Goal: Transaction & Acquisition: Book appointment/travel/reservation

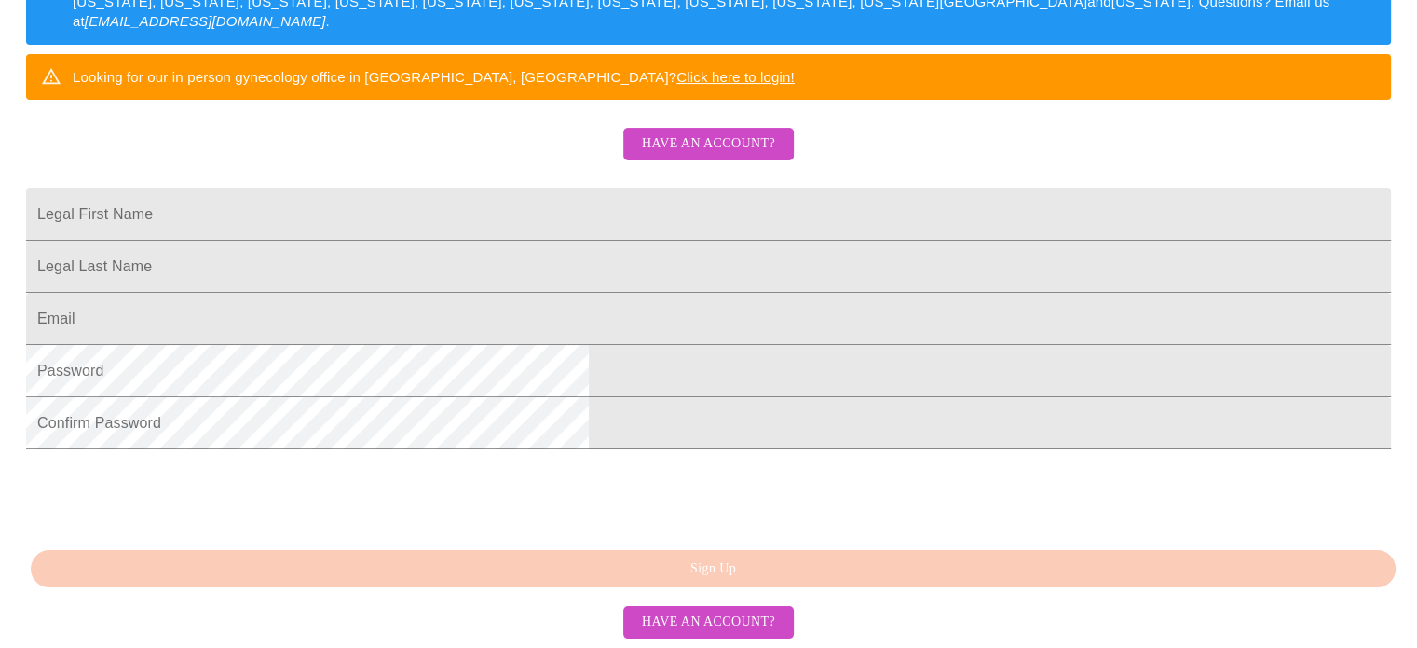
scroll to position [507, 0]
click at [732, 618] on span "Have an account?" at bounding box center [708, 621] width 133 height 23
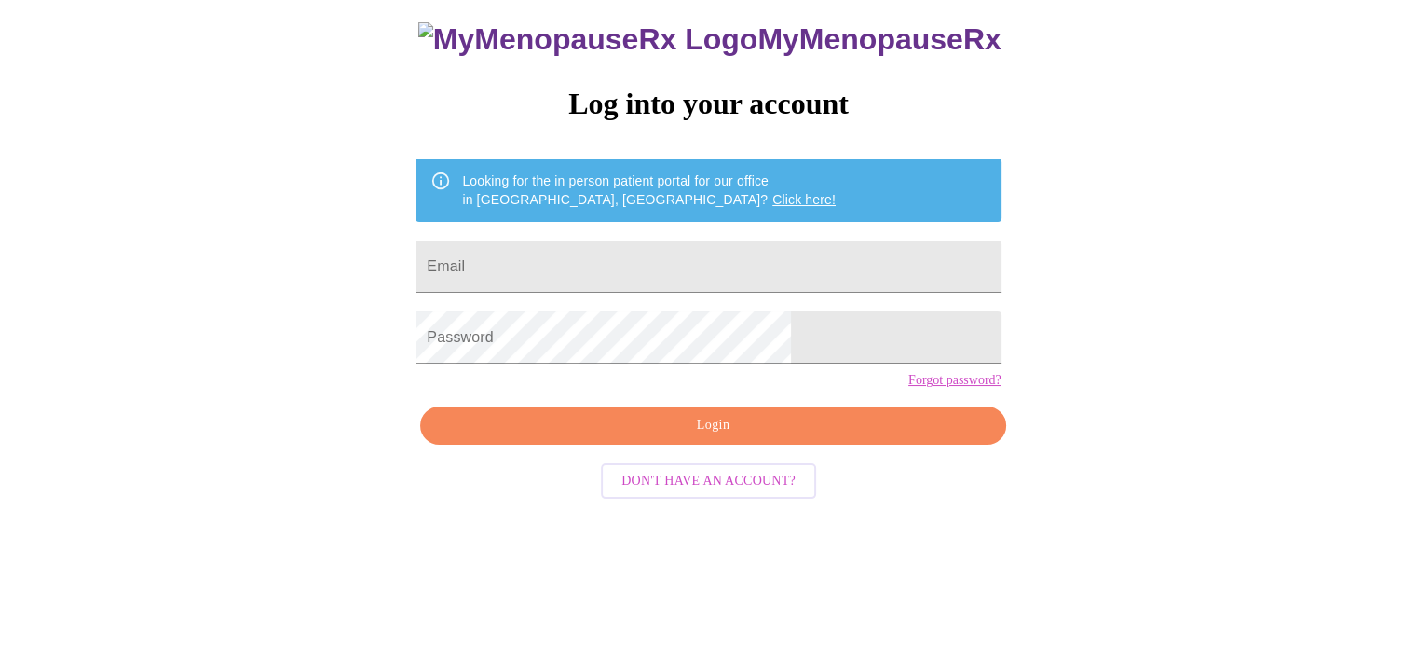
scroll to position [35, 0]
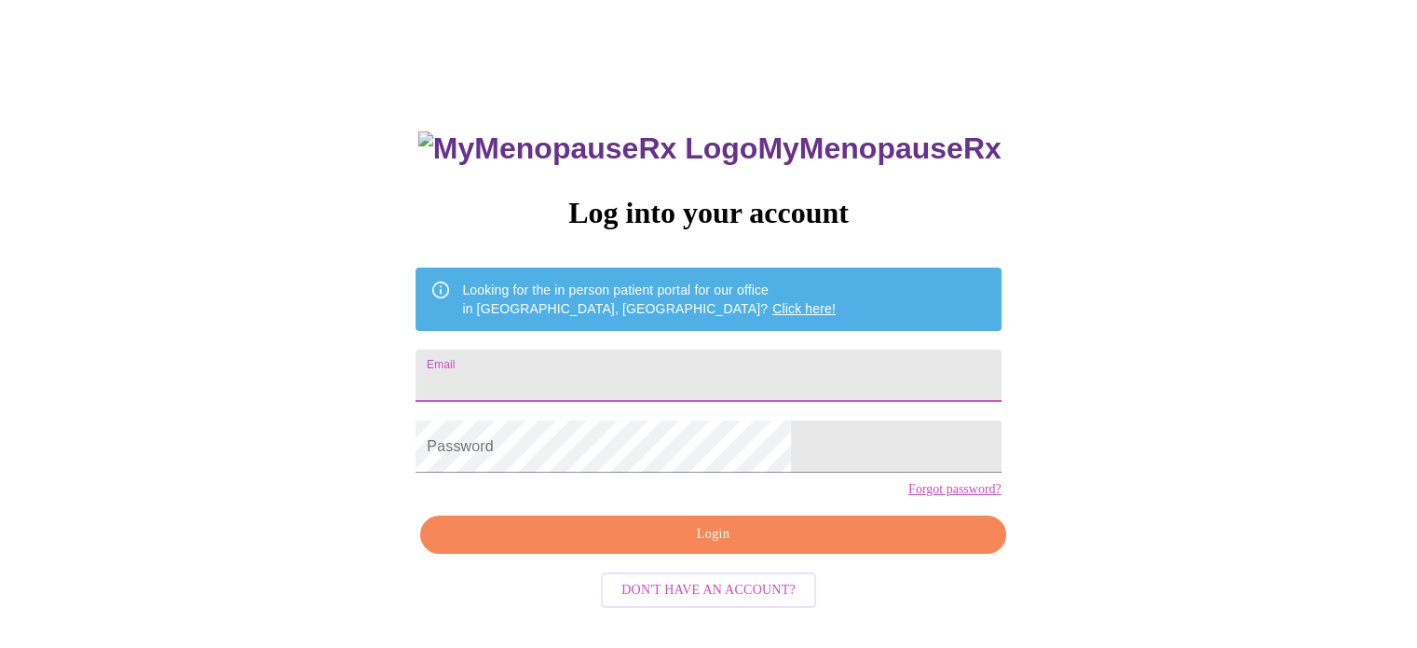
click at [657, 362] on input "Email" at bounding box center [708, 375] width 585 height 52
type input "[PERSON_NAME][EMAIL_ADDRESS][DOMAIN_NAME]"
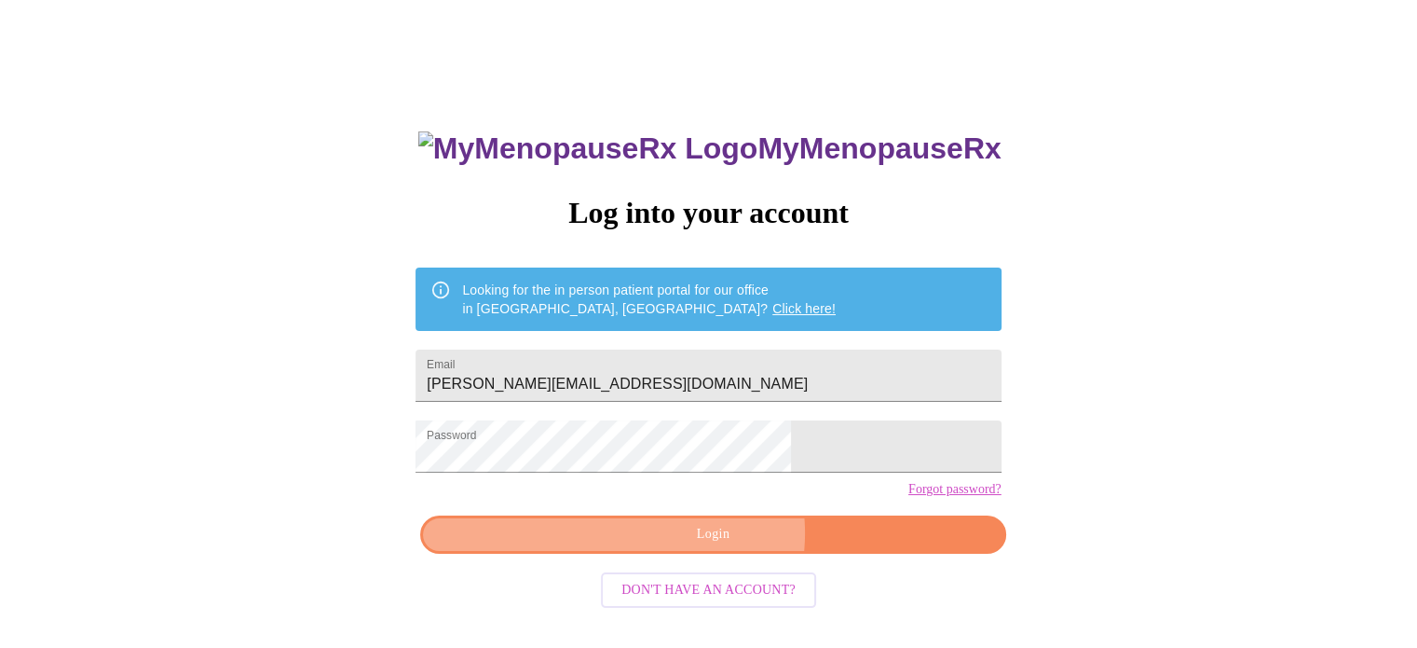
click at [718, 546] on span "Login" at bounding box center [713, 534] width 542 height 23
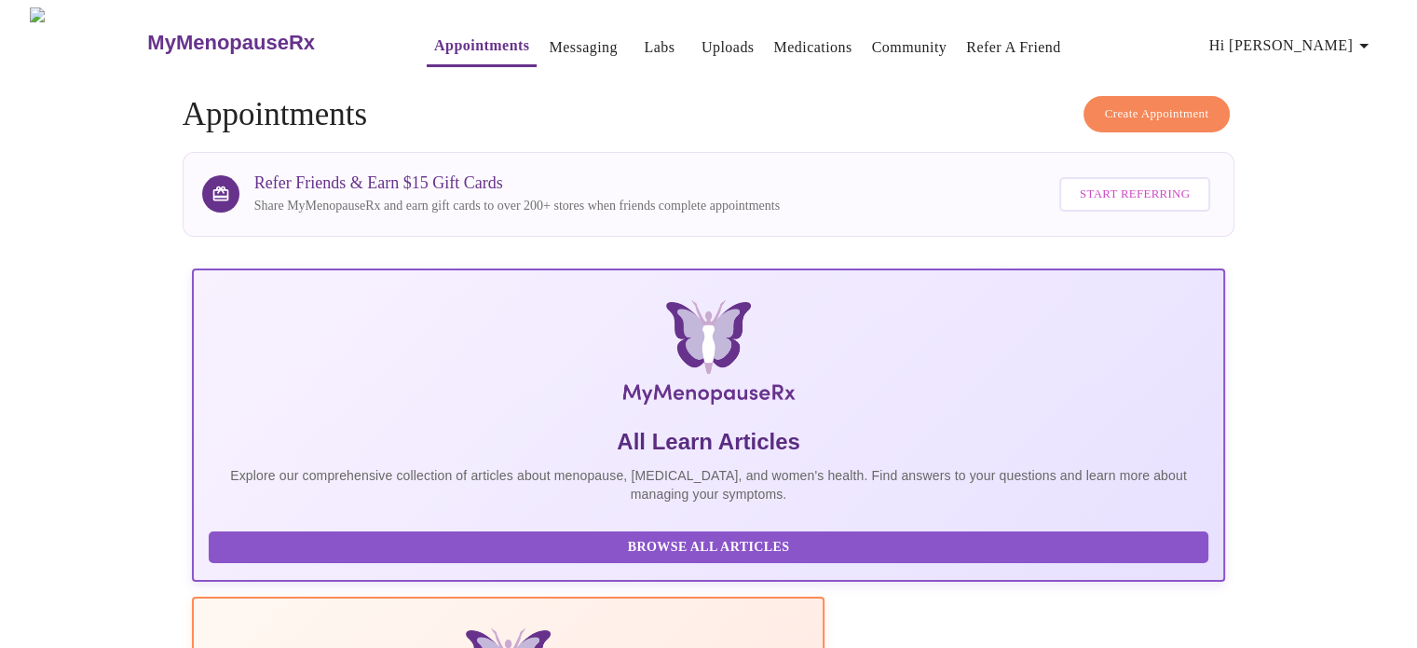
click at [1360, 41] on icon "button" at bounding box center [1364, 45] width 22 height 22
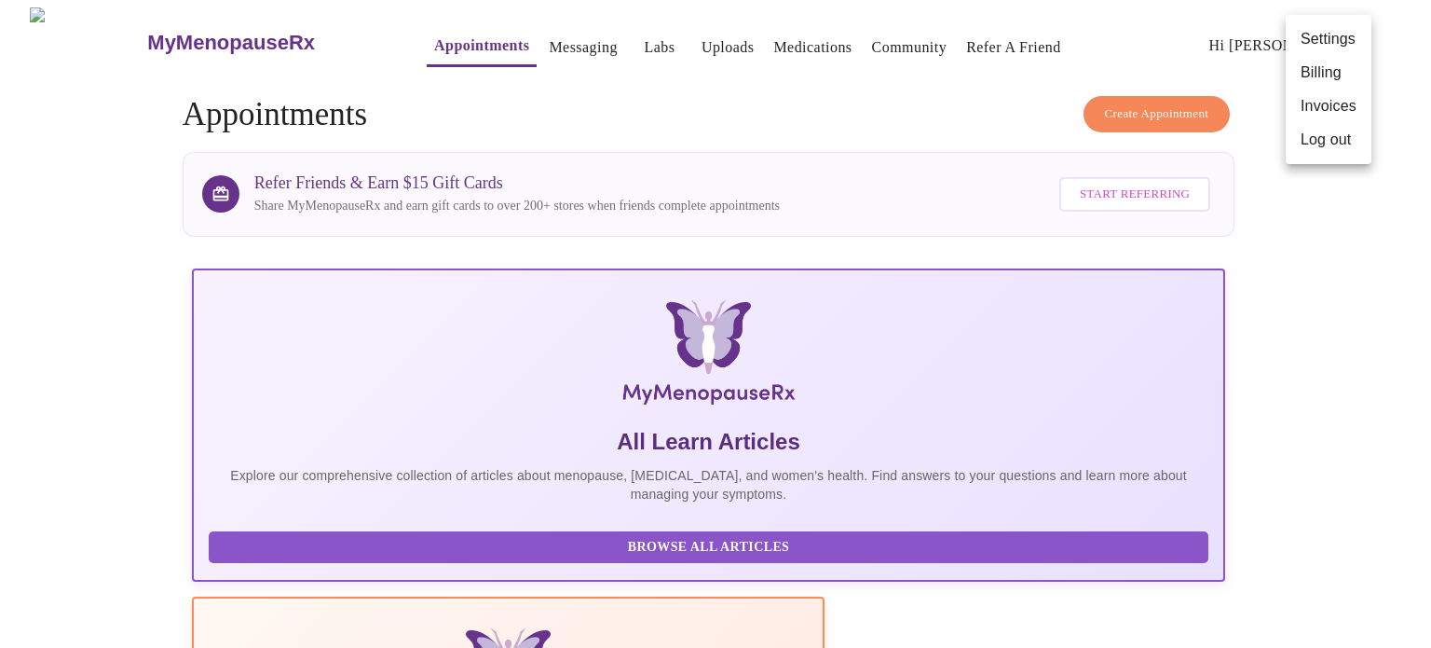
click at [1371, 222] on div at bounding box center [715, 324] width 1431 height 648
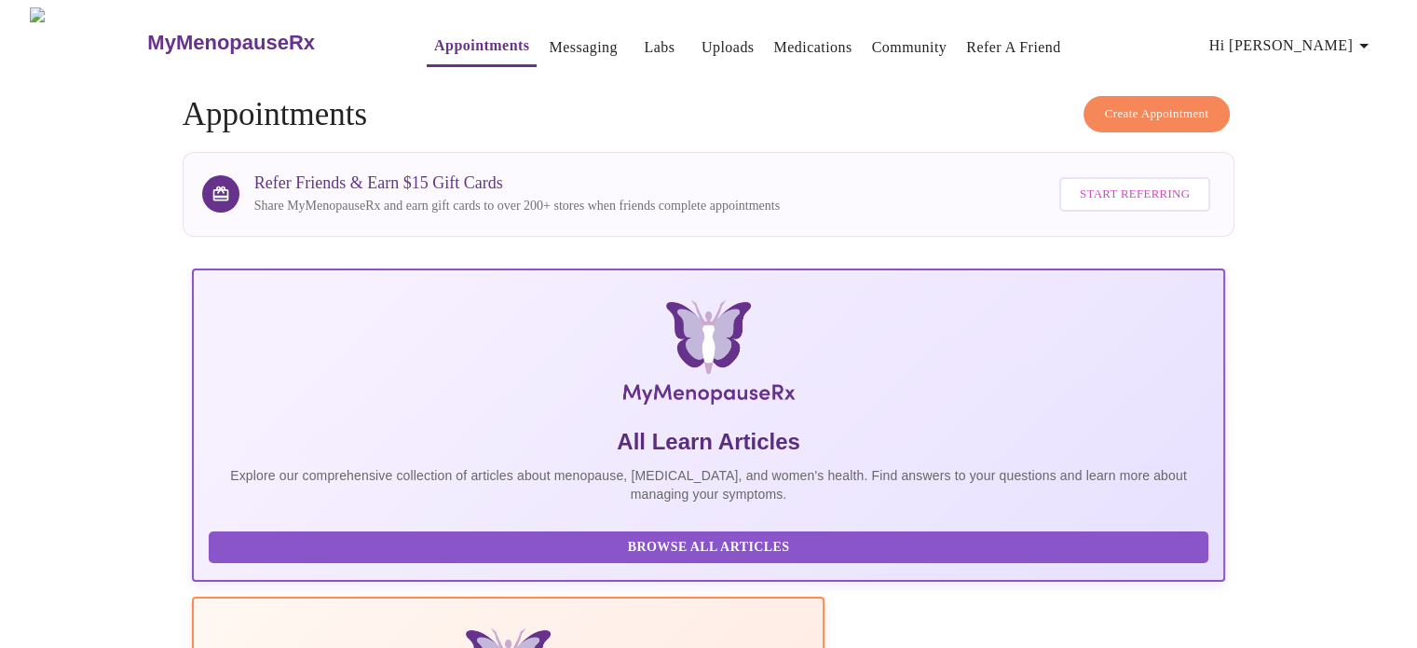
click at [1149, 115] on span "Create Appointment" at bounding box center [1157, 113] width 104 height 21
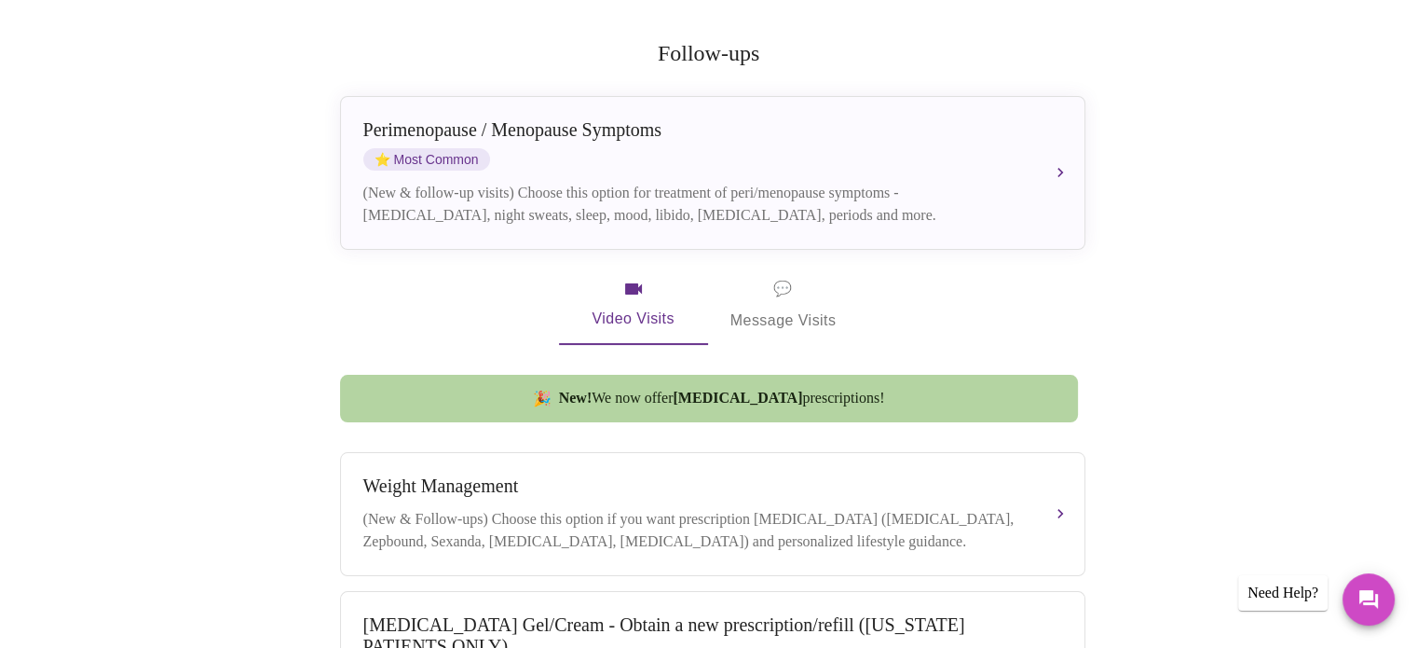
scroll to position [199, 0]
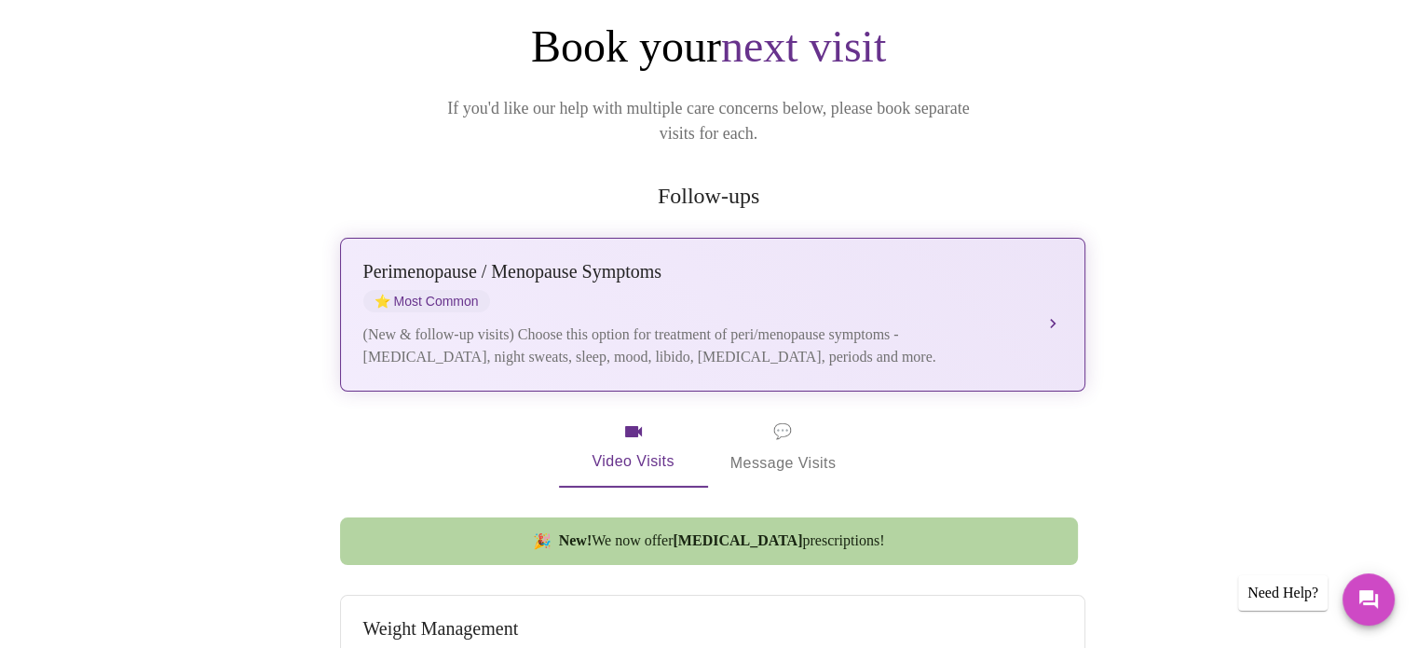
click at [823, 286] on div "[MEDICAL_DATA] / Menopause Symptoms ⭐ Most Common (New & follow-up visits) Choo…" at bounding box center [712, 314] width 699 height 107
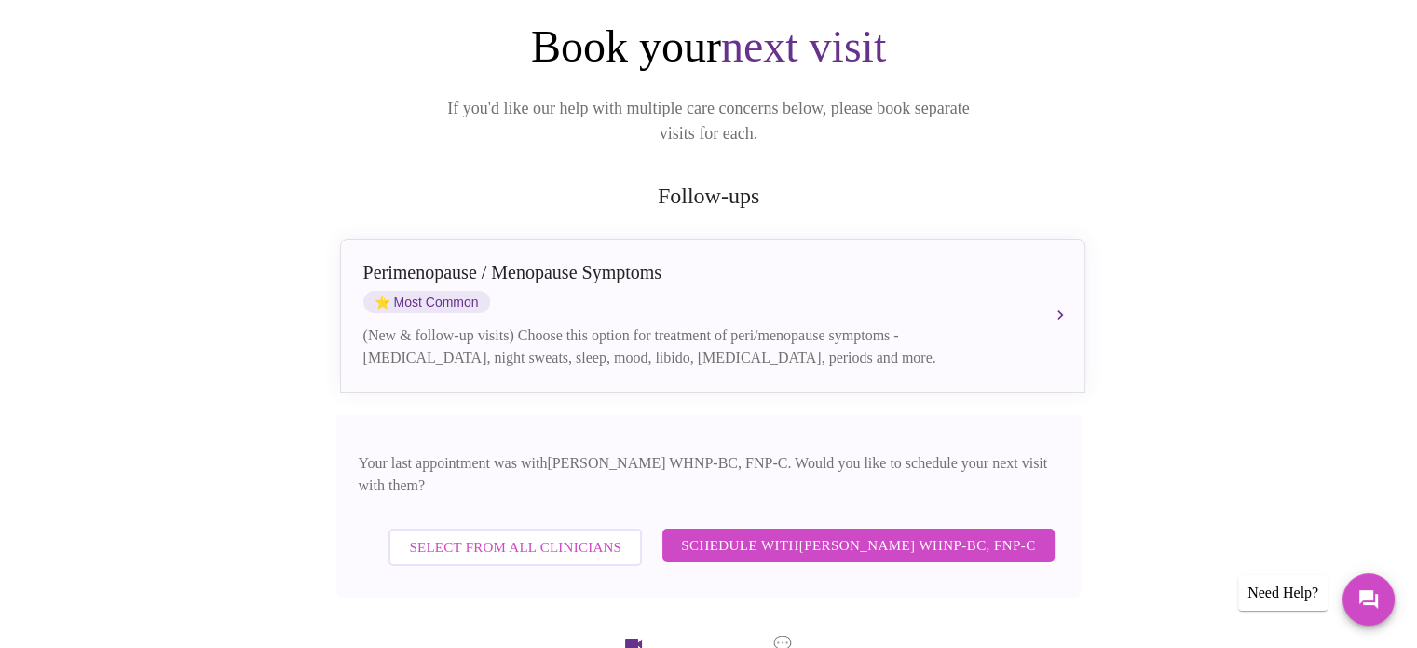
click at [882, 533] on span "Schedule with [PERSON_NAME] WHNP-BC, FNP-C" at bounding box center [858, 545] width 354 height 24
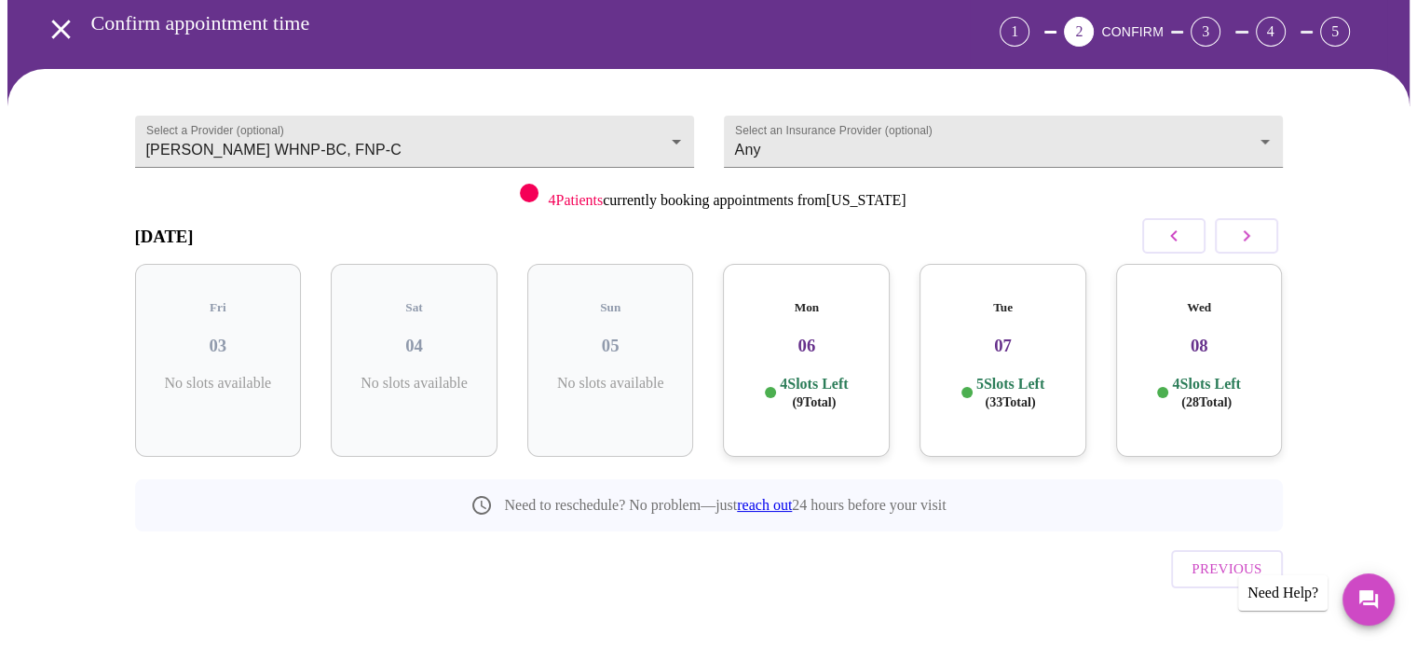
click at [1031, 375] on p "5 Slots Left ( 33 Total)" at bounding box center [1011, 393] width 68 height 36
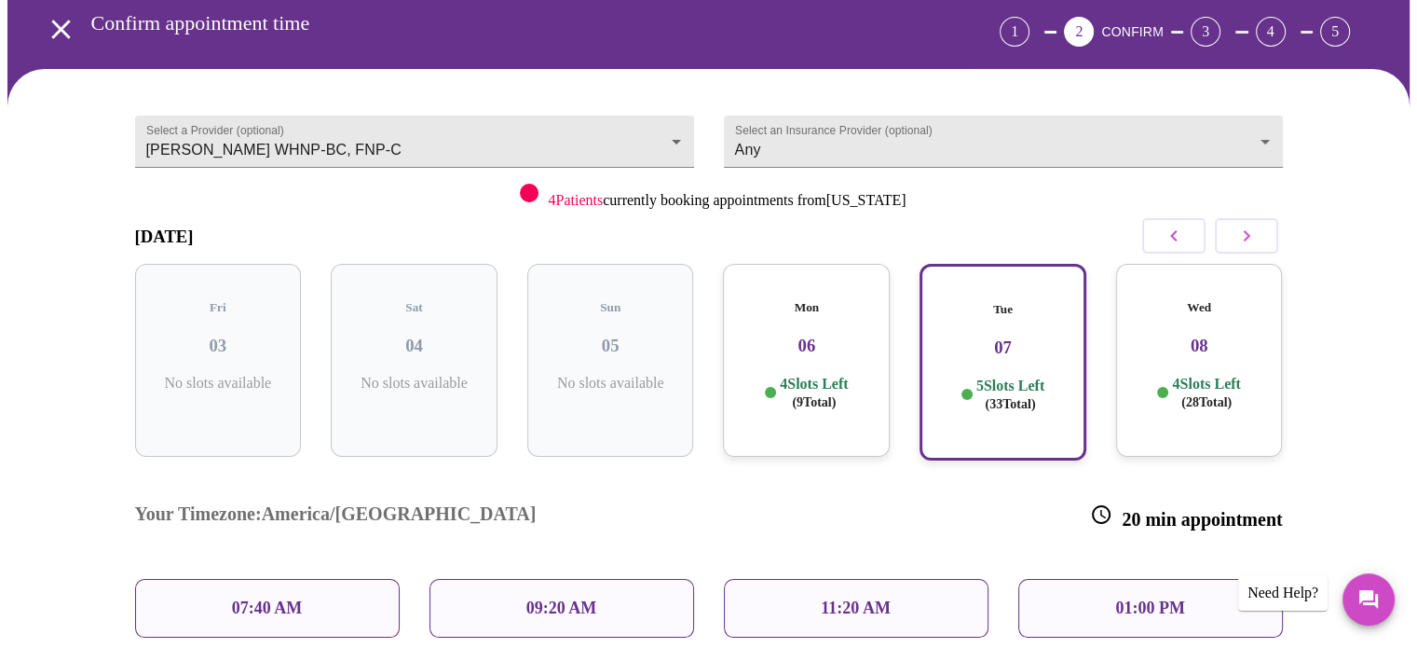
click at [1170, 335] on h3 "08" at bounding box center [1199, 345] width 137 height 21
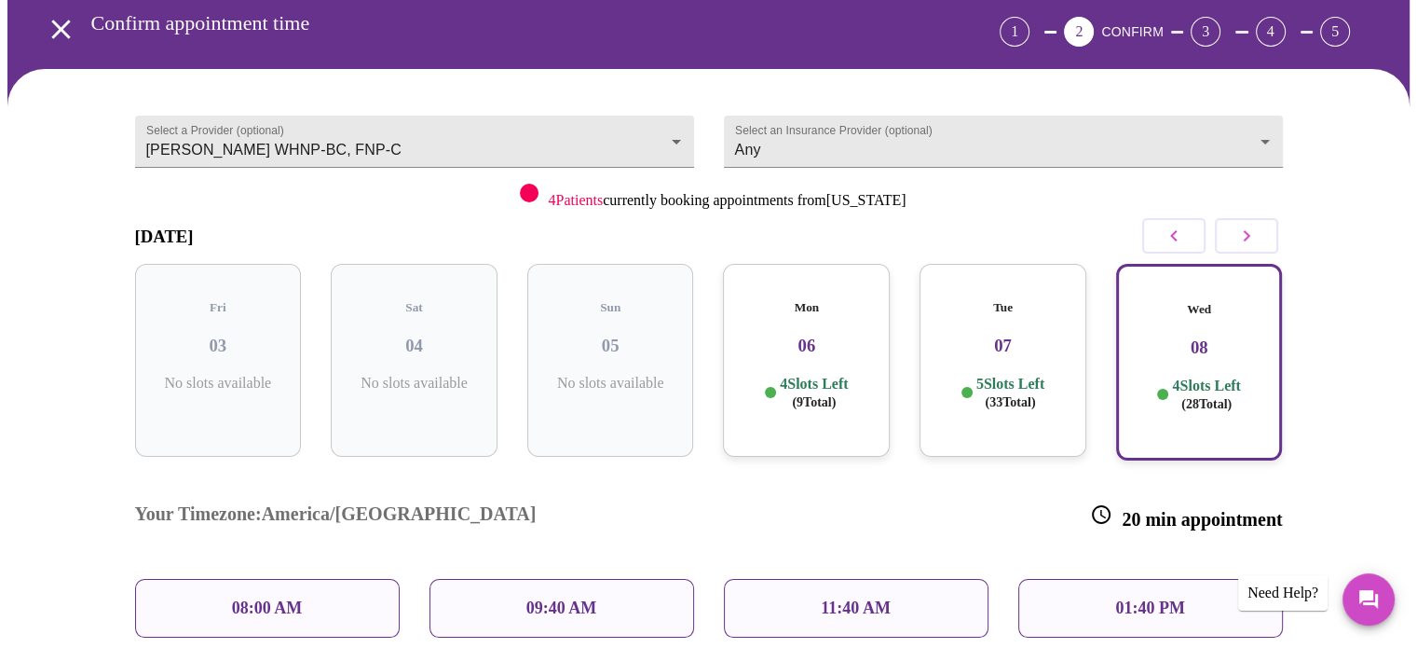
click at [586, 598] on p "09:40 AM" at bounding box center [562, 608] width 71 height 20
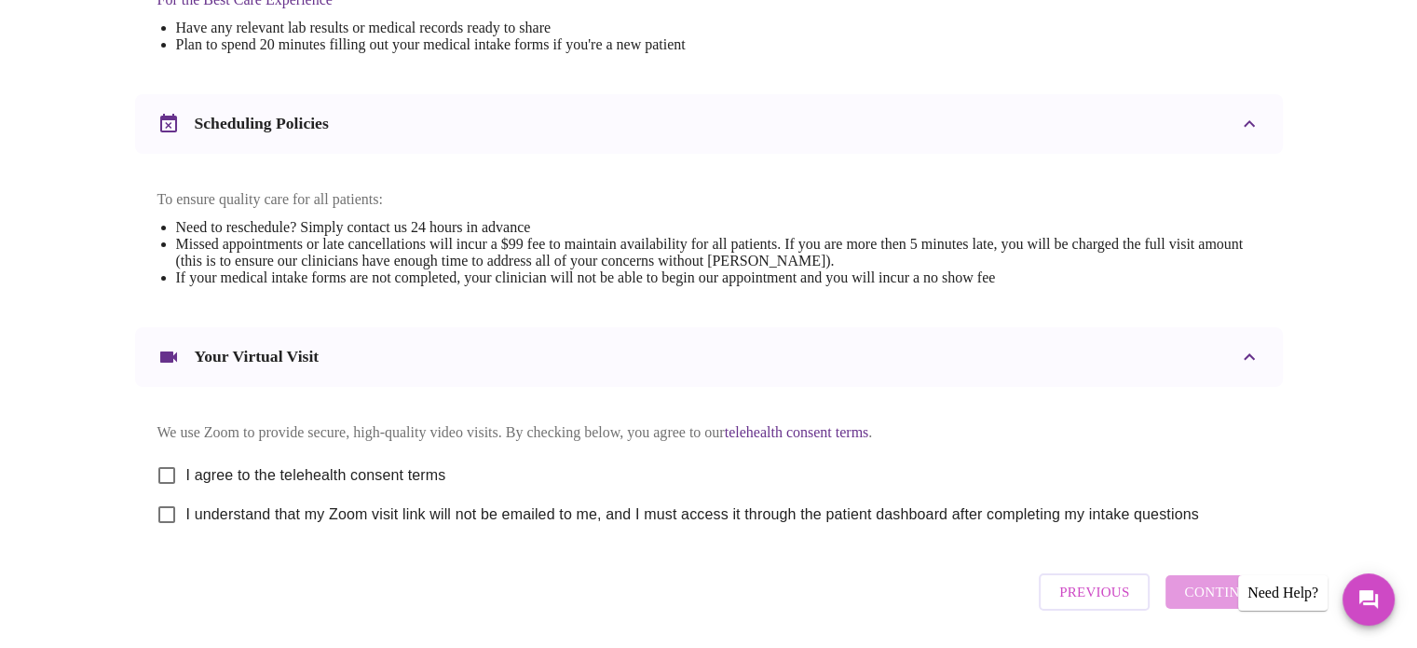
scroll to position [652, 0]
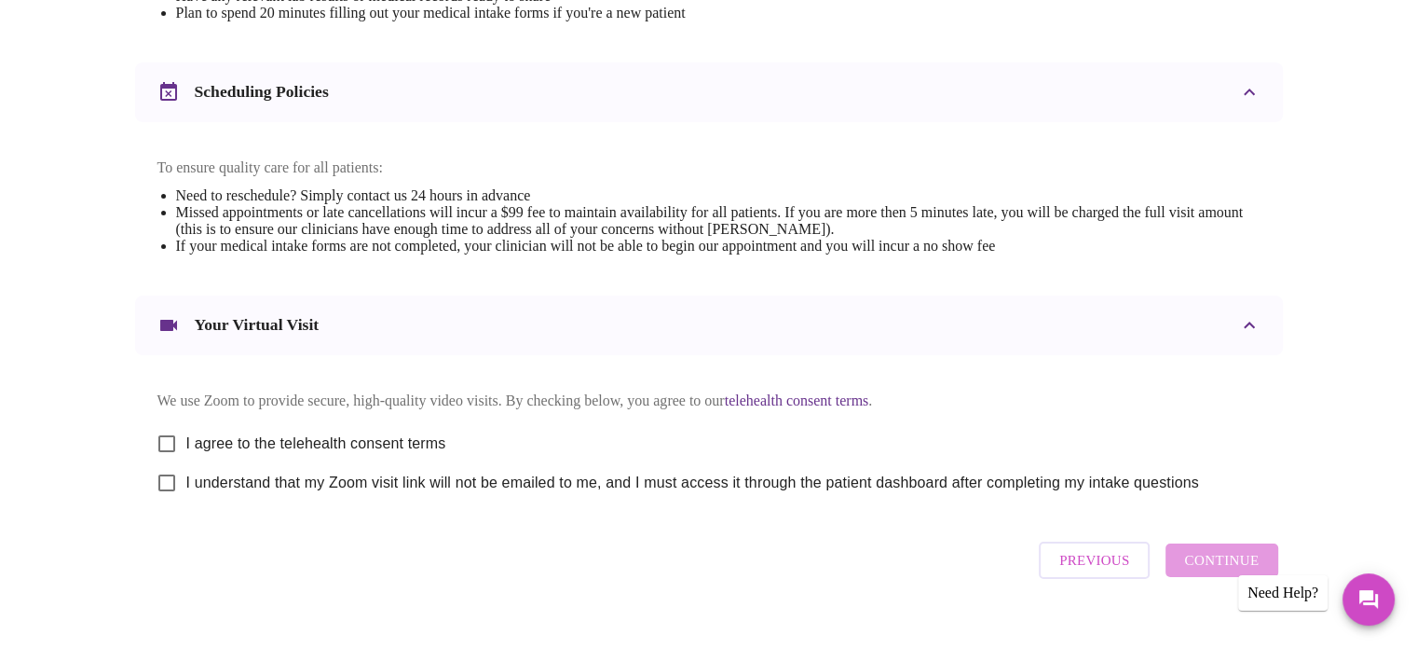
click at [171, 461] on input "I agree to the telehealth consent terms" at bounding box center [166, 443] width 39 height 39
checkbox input "true"
click at [170, 502] on input "I understand that my Zoom visit link will not be emailed to me, and I must acce…" at bounding box center [166, 482] width 39 height 39
checkbox input "true"
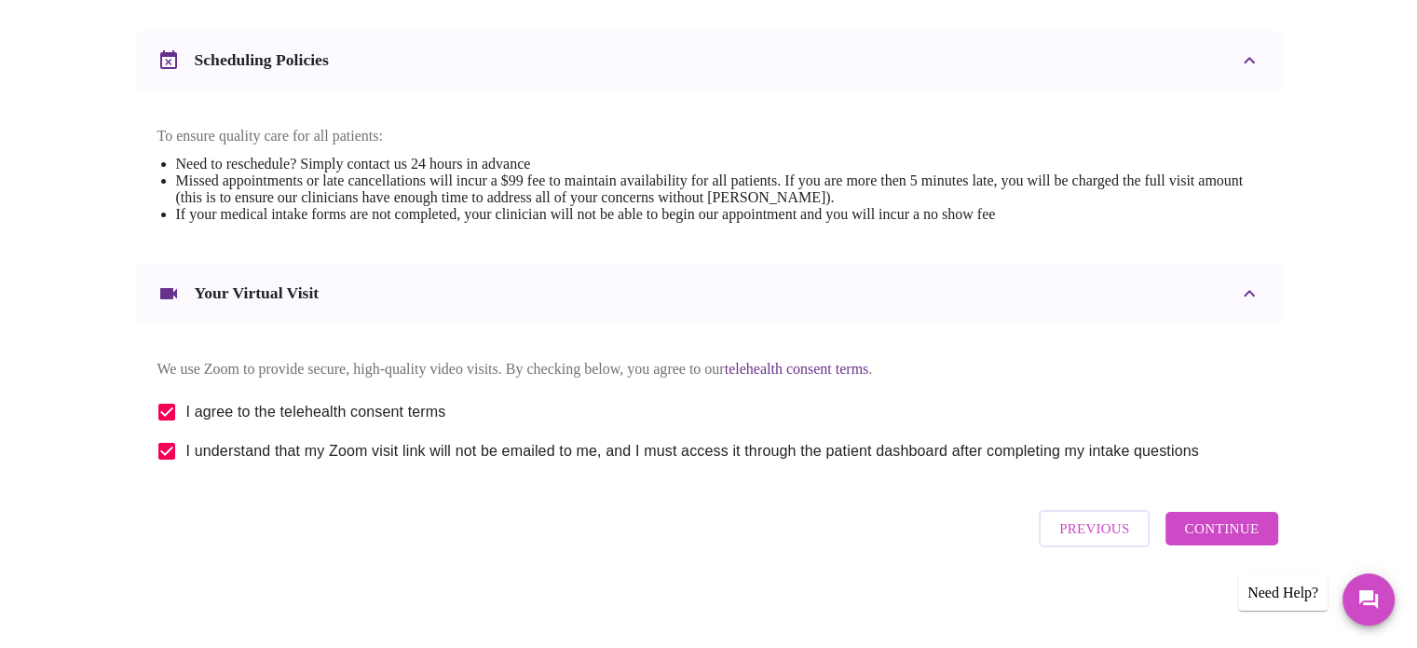
click at [1224, 525] on span "Continue" at bounding box center [1221, 528] width 75 height 24
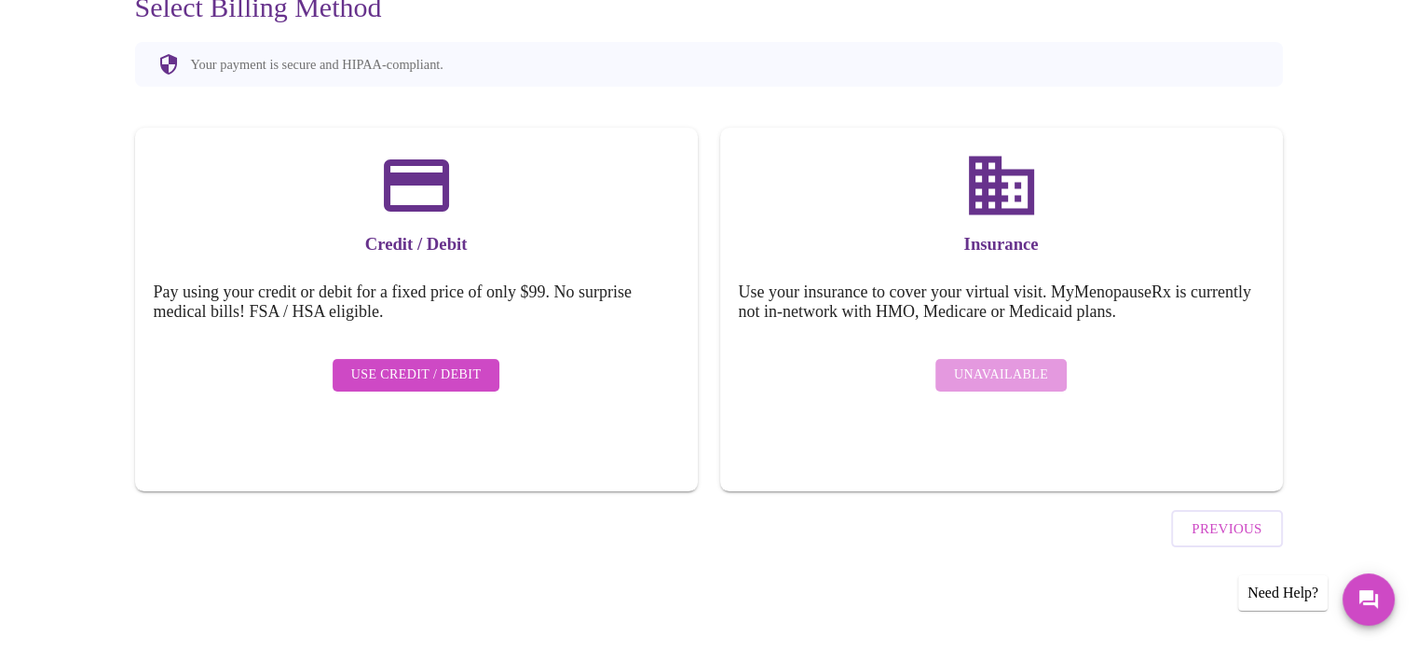
scroll to position [144, 0]
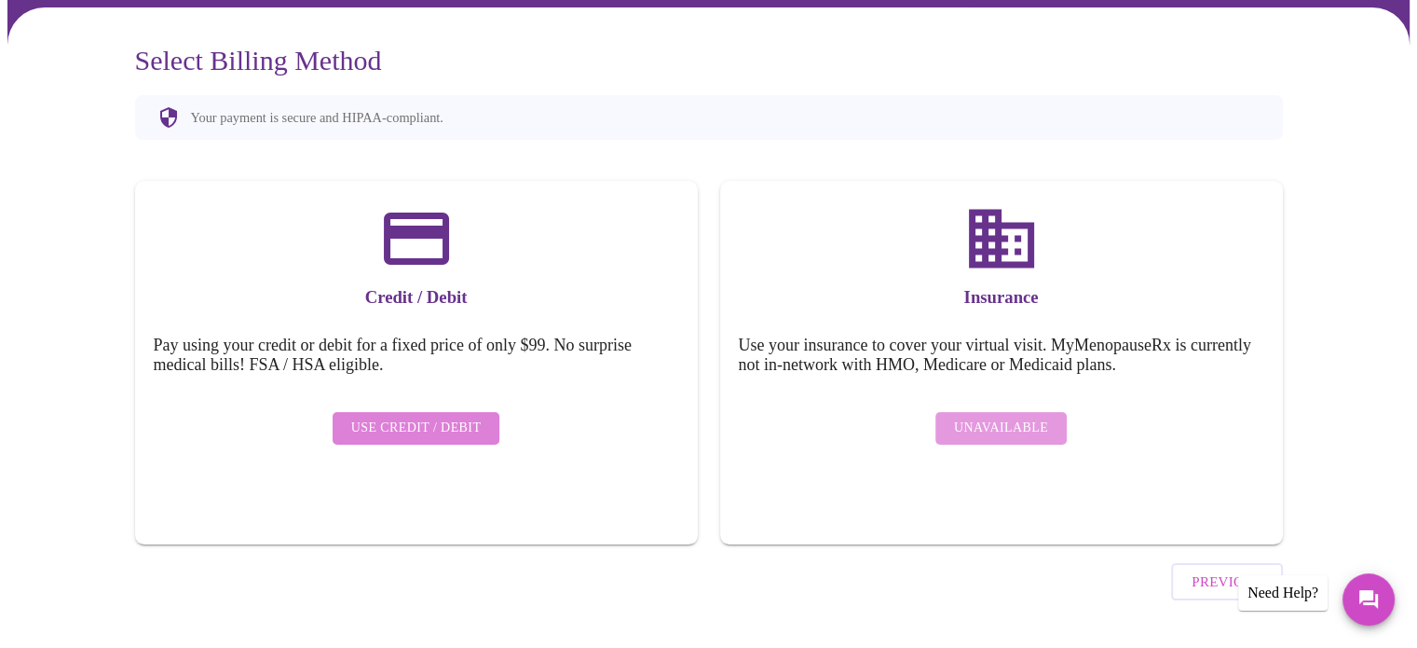
click at [441, 417] on span "Use Credit / Debit" at bounding box center [416, 428] width 130 height 23
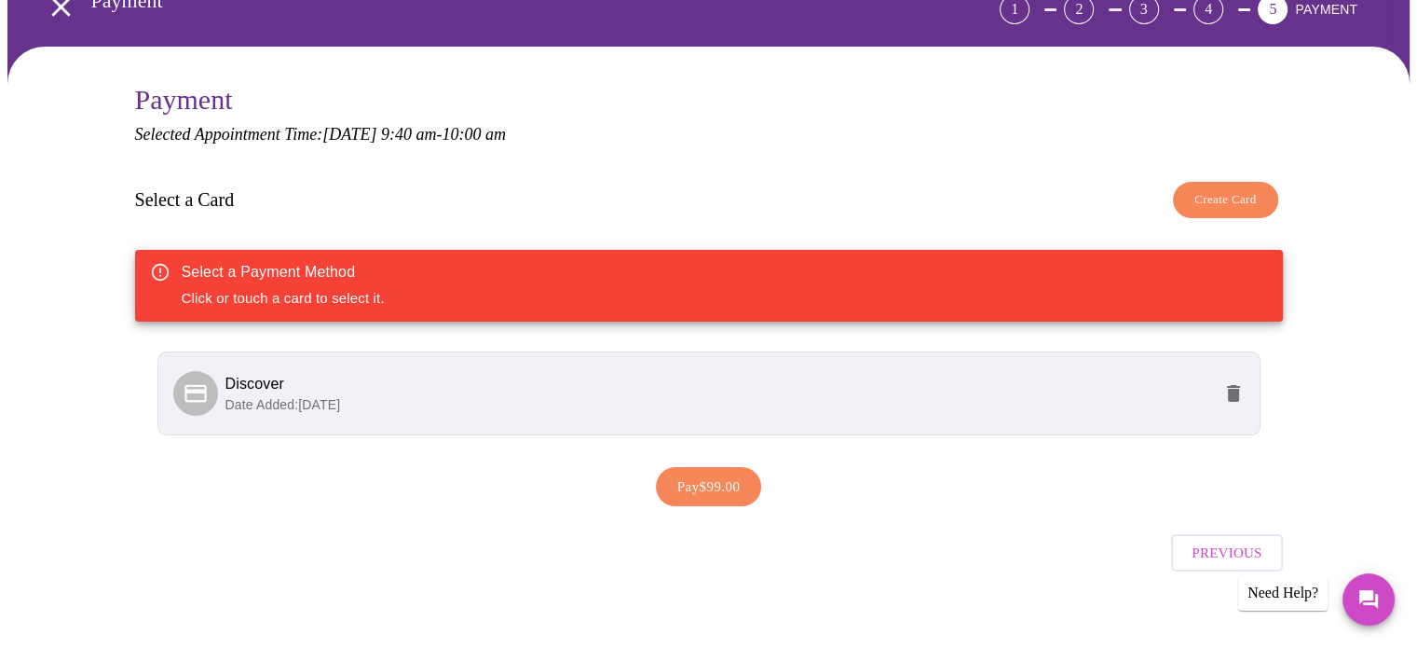
scroll to position [116, 0]
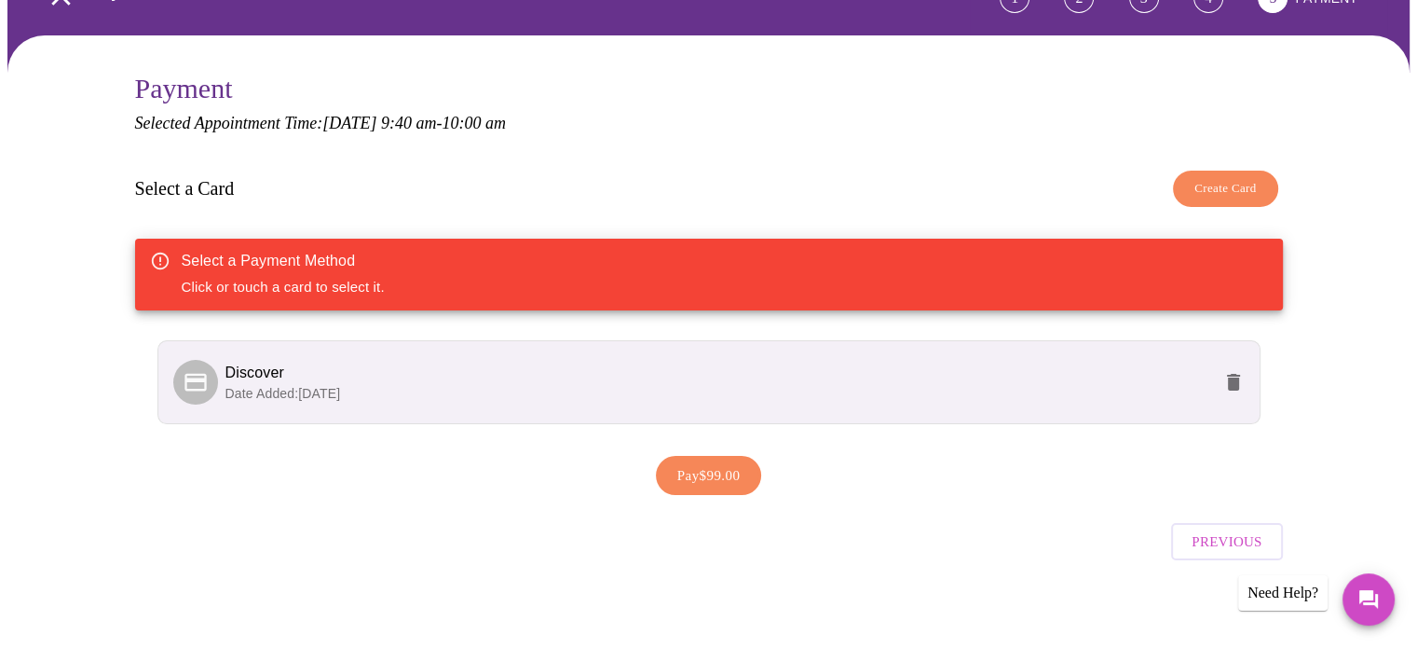
click at [719, 473] on span "Pay $99.00" at bounding box center [708, 475] width 63 height 24
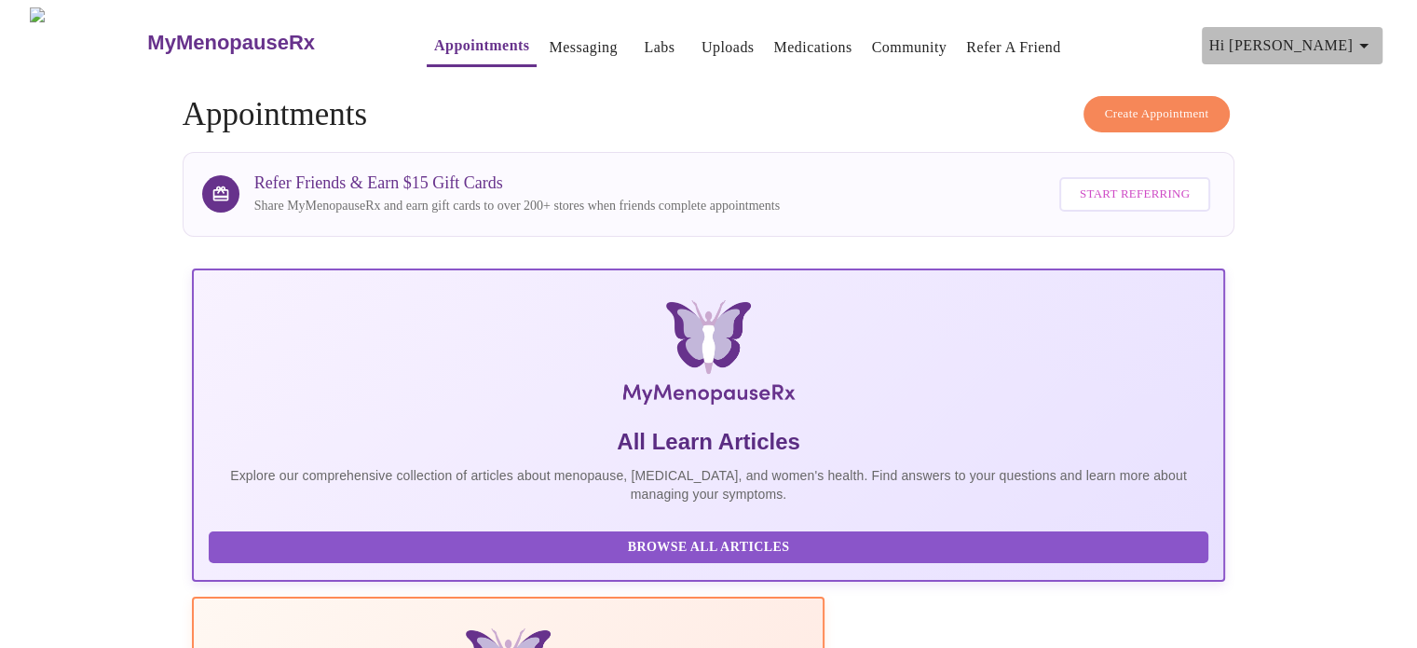
click at [1360, 34] on icon "button" at bounding box center [1364, 45] width 22 height 22
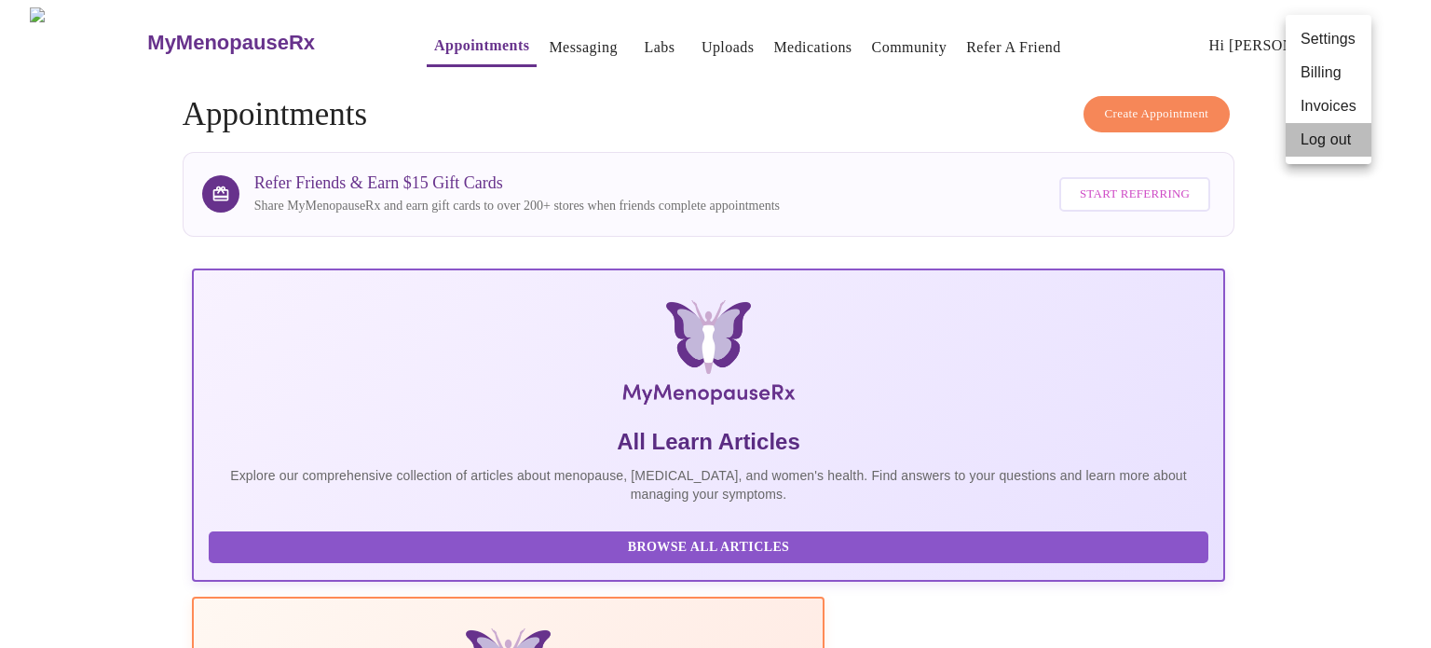
click at [1321, 132] on li "Log out" at bounding box center [1329, 140] width 86 height 34
